Goal: Register for event/course

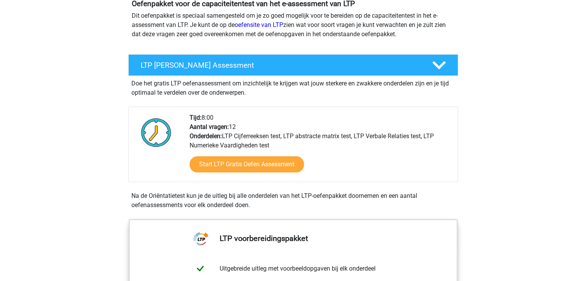
scroll to position [116, 0]
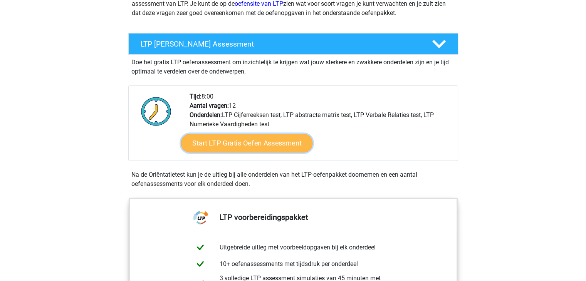
click at [268, 139] on link "Start LTP Gratis Oefen Assessment" at bounding box center [247, 143] width 132 height 18
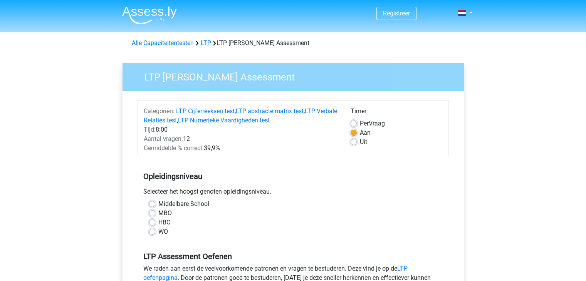
click at [360, 141] on label "Uit" at bounding box center [363, 142] width 7 height 9
click at [352, 141] on input "Uit" at bounding box center [354, 142] width 6 height 8
radio input "true"
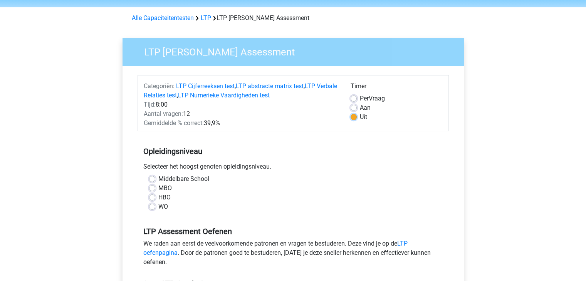
scroll to position [39, 0]
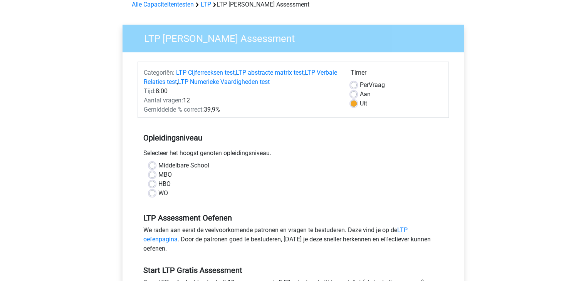
click at [158, 163] on label "Middelbare School" at bounding box center [183, 165] width 51 height 9
click at [151, 163] on input "Middelbare School" at bounding box center [152, 165] width 6 height 8
radio input "true"
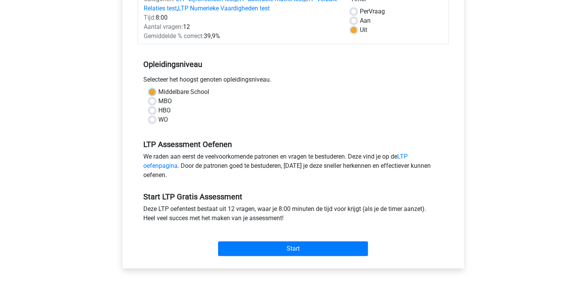
scroll to position [116, 0]
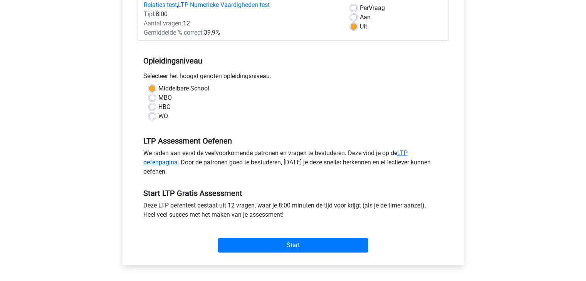
click at [165, 164] on link "LTP oefenpagina" at bounding box center [275, 157] width 264 height 17
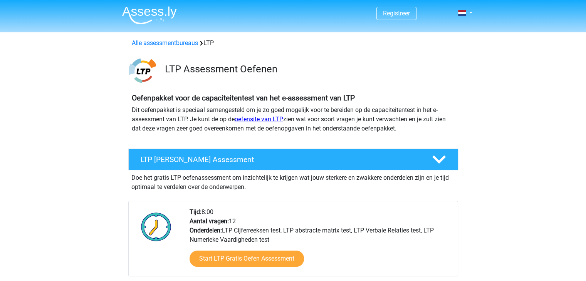
click at [255, 119] on link "oefensite van LTP" at bounding box center [259, 119] width 49 height 7
